Goal: Task Accomplishment & Management: Complete application form

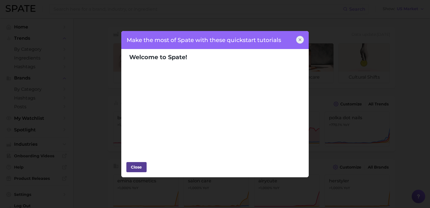
click at [137, 164] on div "Close" at bounding box center [136, 167] width 17 height 8
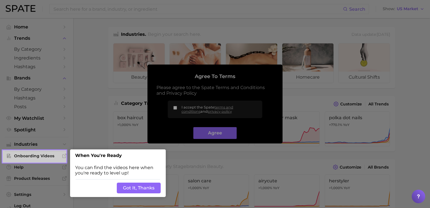
click at [138, 185] on button "Got It, Thanks" at bounding box center [139, 187] width 44 height 11
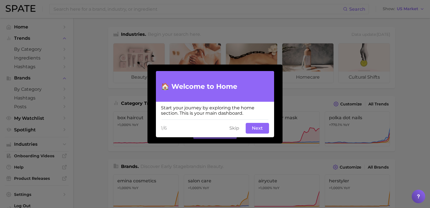
click at [255, 129] on button "Next" at bounding box center [257, 128] width 23 height 11
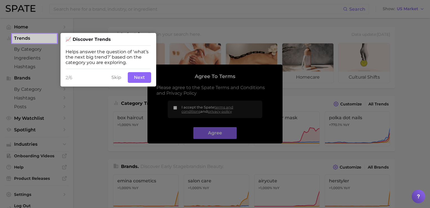
click at [140, 78] on button "Next" at bounding box center [139, 77] width 23 height 11
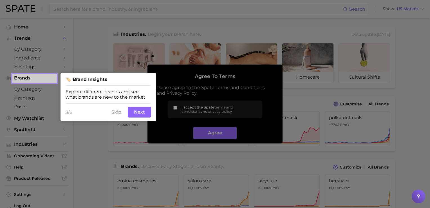
click at [137, 114] on button "Next" at bounding box center [139, 112] width 23 height 11
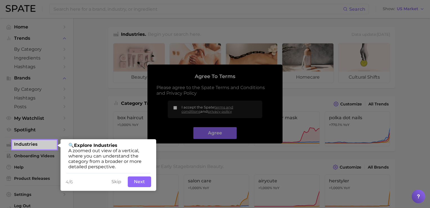
click at [138, 175] on div "4/6 Skip Back Next" at bounding box center [108, 181] width 96 height 18
click at [140, 179] on button "Next" at bounding box center [139, 181] width 23 height 11
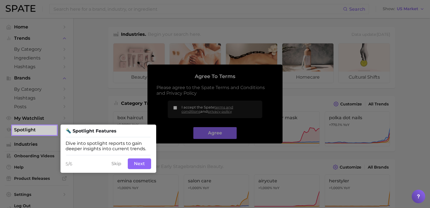
click at [143, 162] on button "Next" at bounding box center [139, 163] width 23 height 11
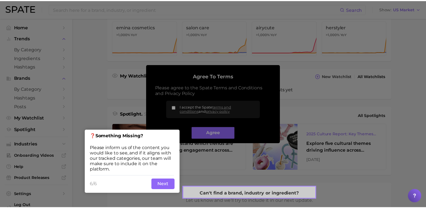
scroll to position [156, 0]
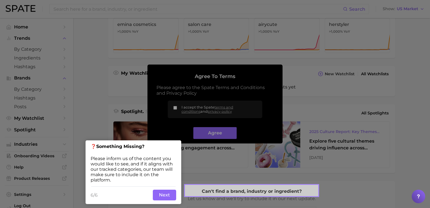
click at [159, 192] on button "Next" at bounding box center [164, 194] width 23 height 11
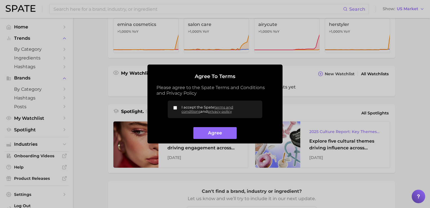
click at [210, 141] on div "Agree to Terms Please agree to the Spate Terms and Conditions and Privacy Polic…" at bounding box center [214, 103] width 135 height 79
click at [210, 134] on button "Agree" at bounding box center [214, 133] width 43 height 12
click at [213, 133] on button "Agree" at bounding box center [214, 133] width 43 height 12
click at [170, 106] on label "I accept the Spate terms and conditions and privacy policy" at bounding box center [215, 108] width 94 height 17
click at [173, 106] on input "I accept the Spate terms and conditions and privacy policy" at bounding box center [175, 108] width 4 height 4
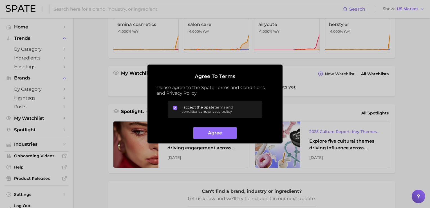
click at [174, 109] on input "I accept the Spate terms and conditions and privacy policy" at bounding box center [175, 108] width 4 height 4
click at [174, 107] on input "I accept the Spate terms and conditions and privacy policy" at bounding box center [175, 108] width 4 height 4
checkbox input "true"
click at [210, 137] on button "Agree" at bounding box center [214, 133] width 43 height 12
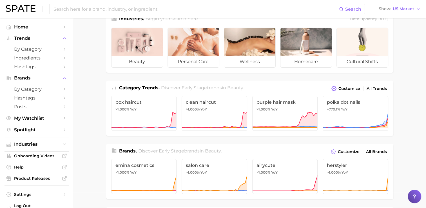
scroll to position [0, 0]
